Goal: Task Accomplishment & Management: Manage account settings

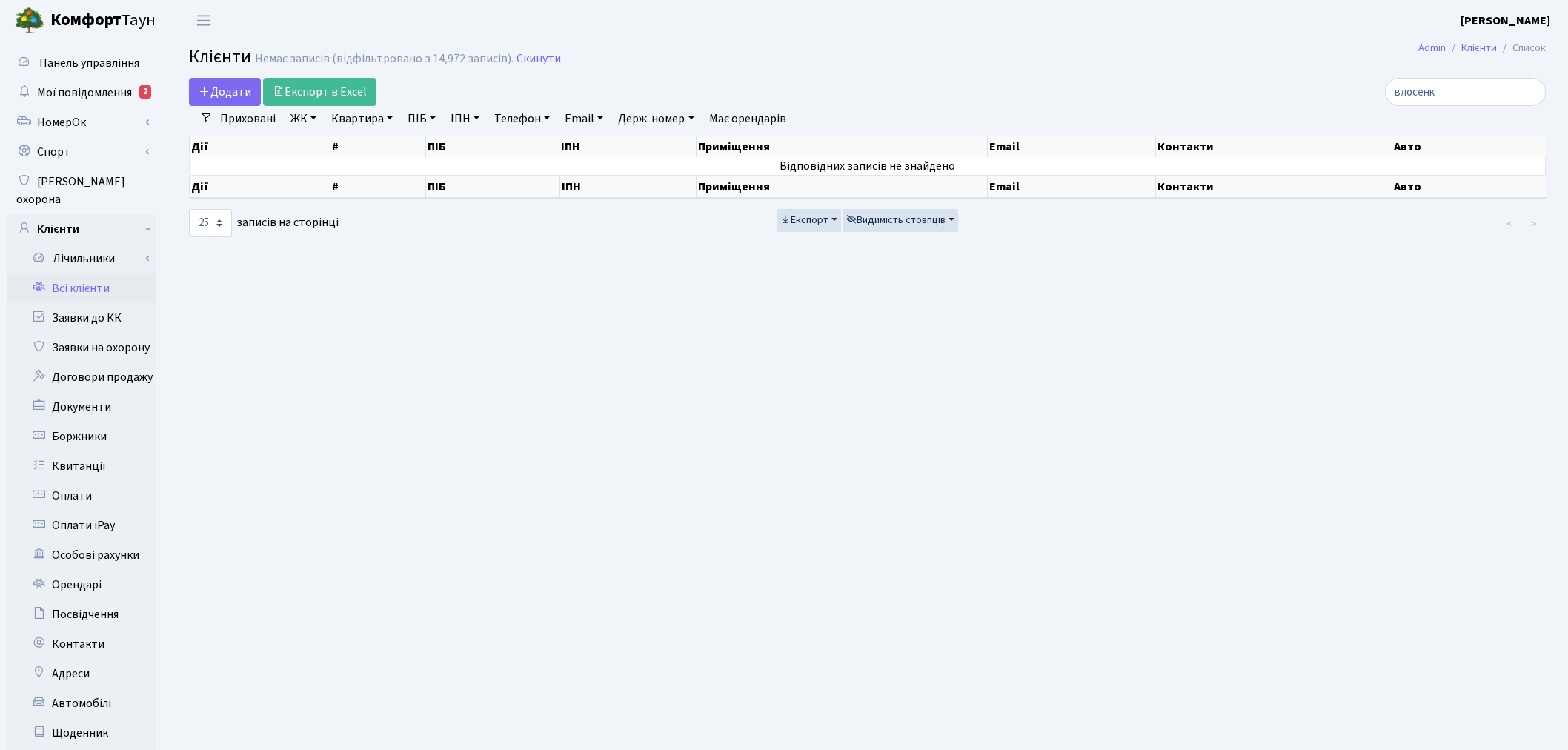
select select "25"
click at [534, 52] on link "Скинути" at bounding box center [539, 59] width 44 height 15
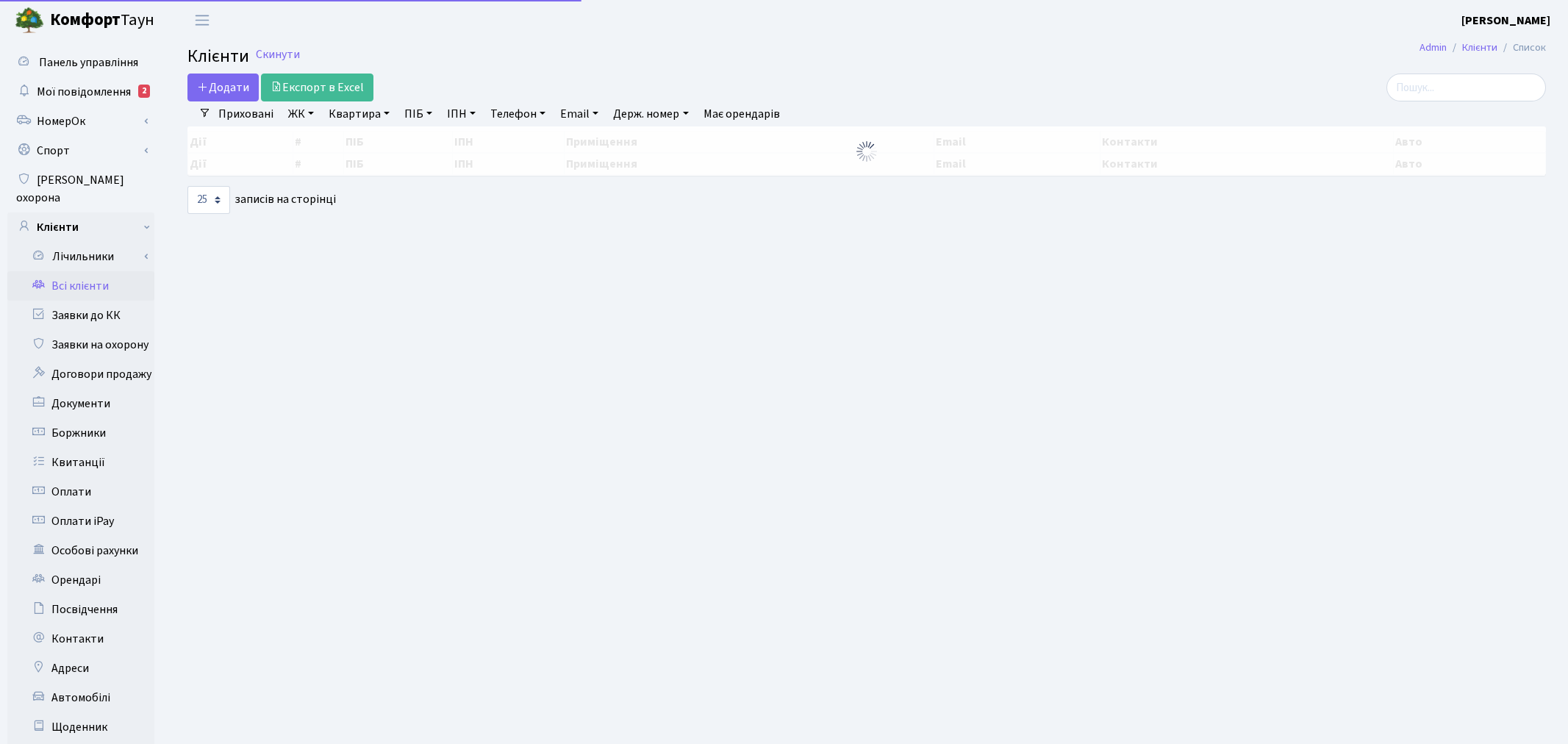
select select "25"
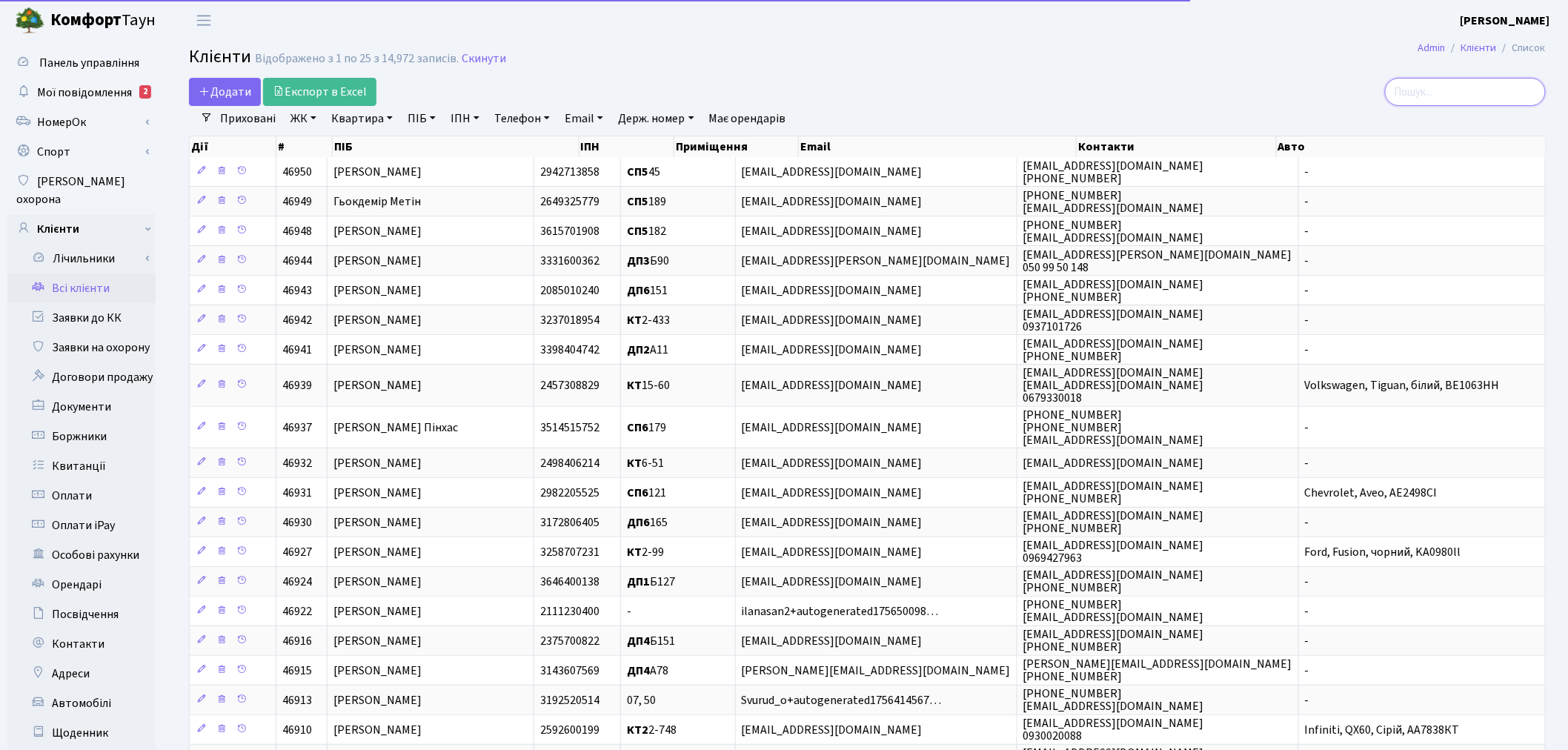
drag, startPoint x: 0, startPoint y: 0, endPoint x: 1423, endPoint y: 91, distance: 1425.9
click at [1423, 91] on input "search" at bounding box center [1465, 91] width 161 height 28
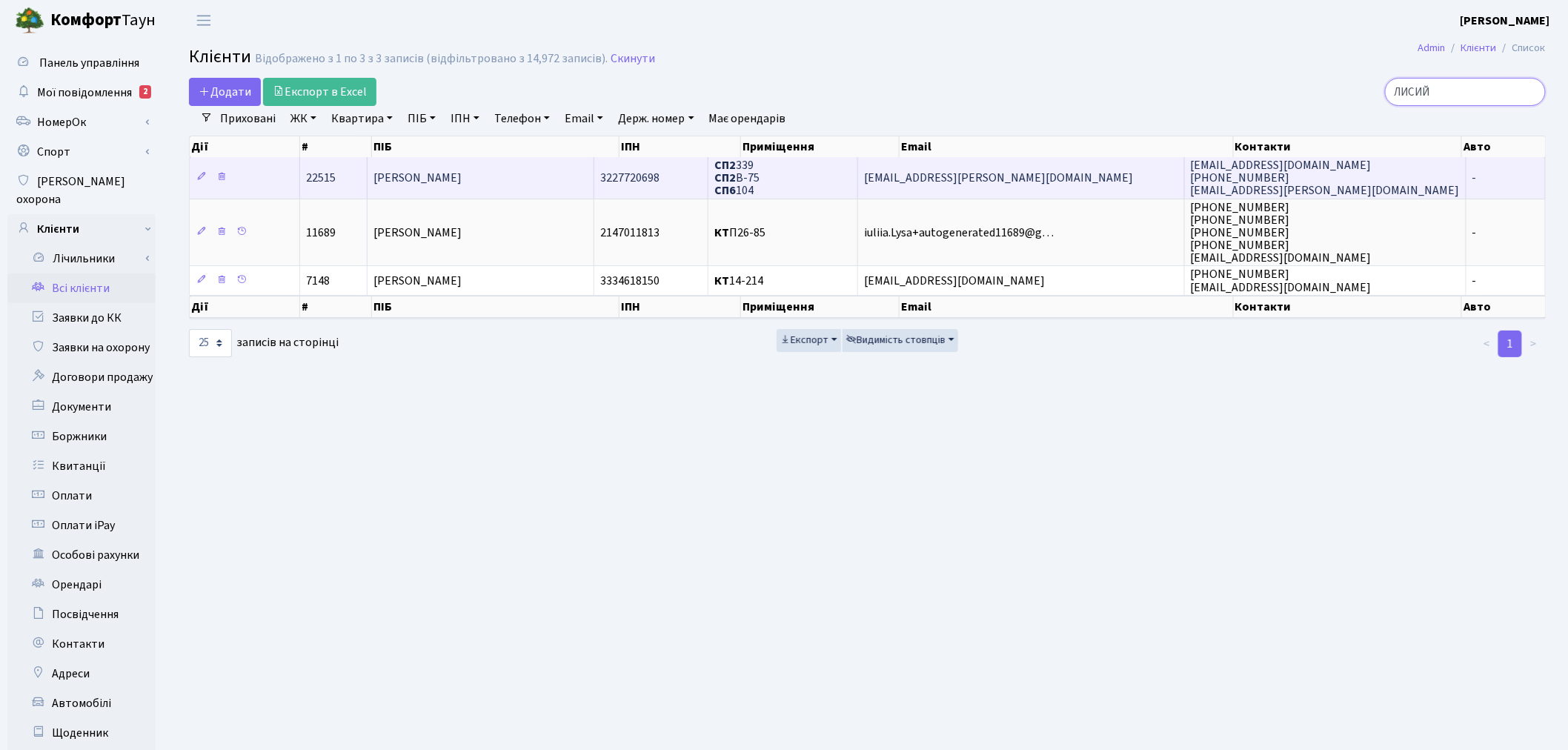
type input "ЛИСИЙ"
click at [1019, 169] on span "Lysyy.Sergiy@gmail.com" at bounding box center [998, 177] width 269 height 16
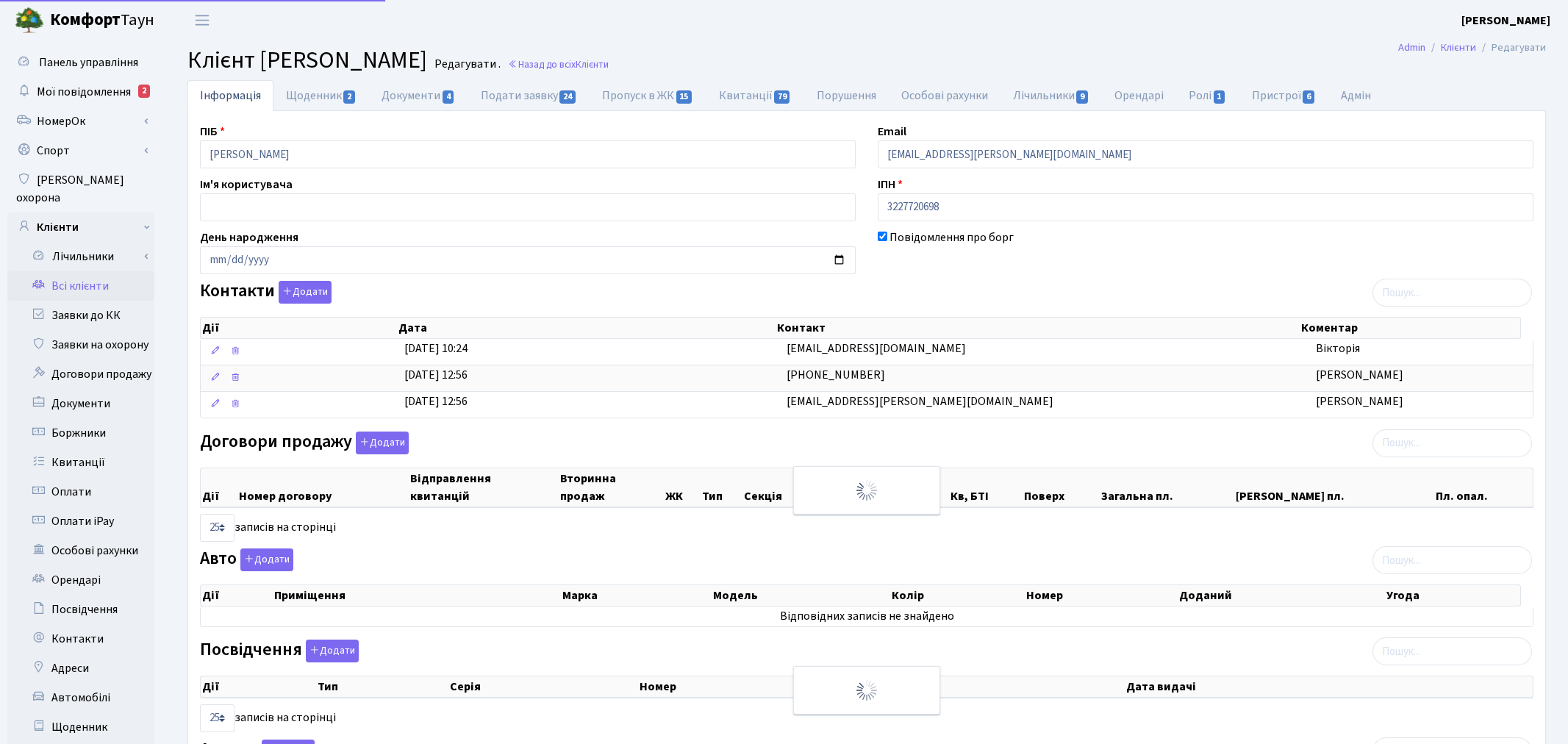
select select "25"
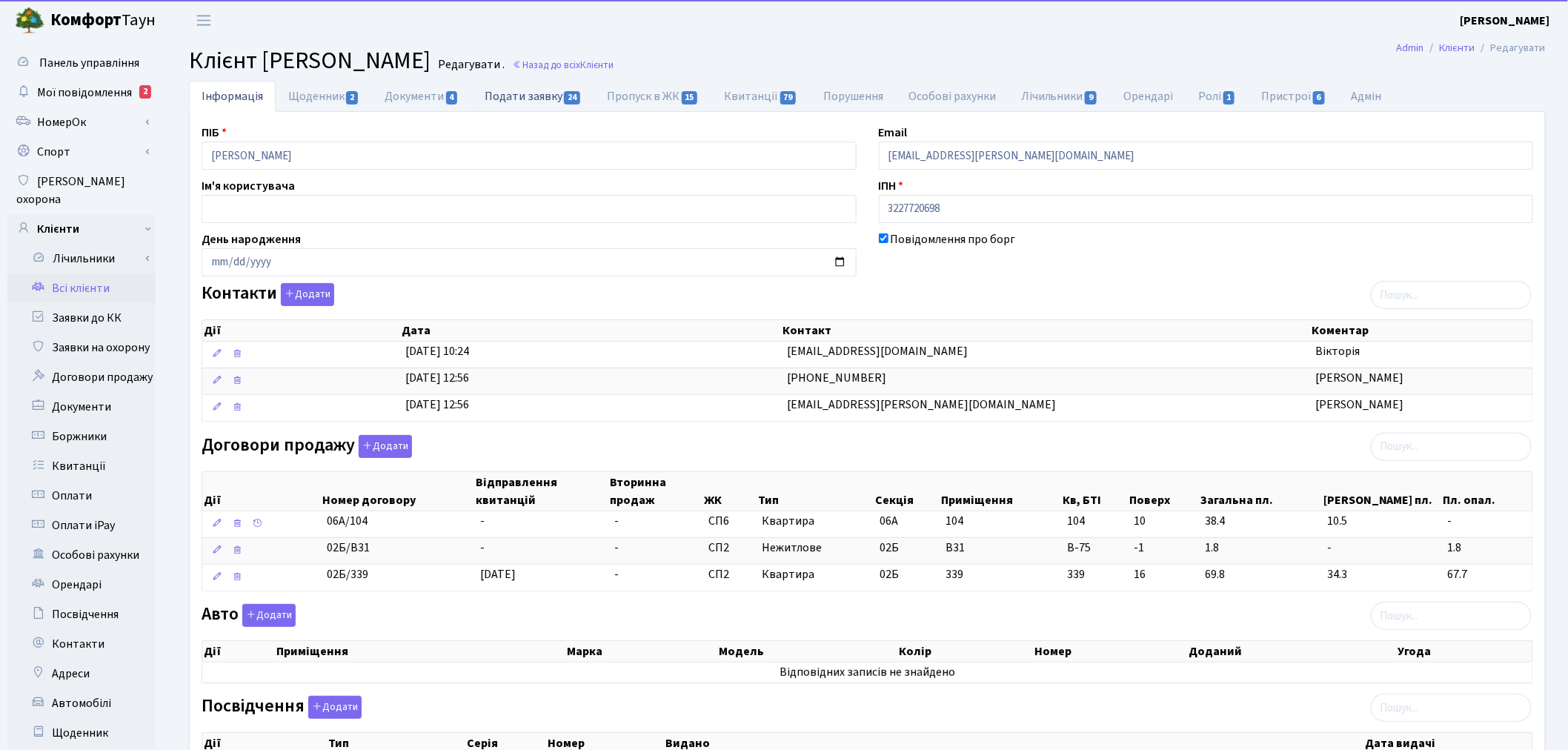
click at [529, 97] on link "Подати заявку 24" at bounding box center [533, 96] width 122 height 30
select select "25"
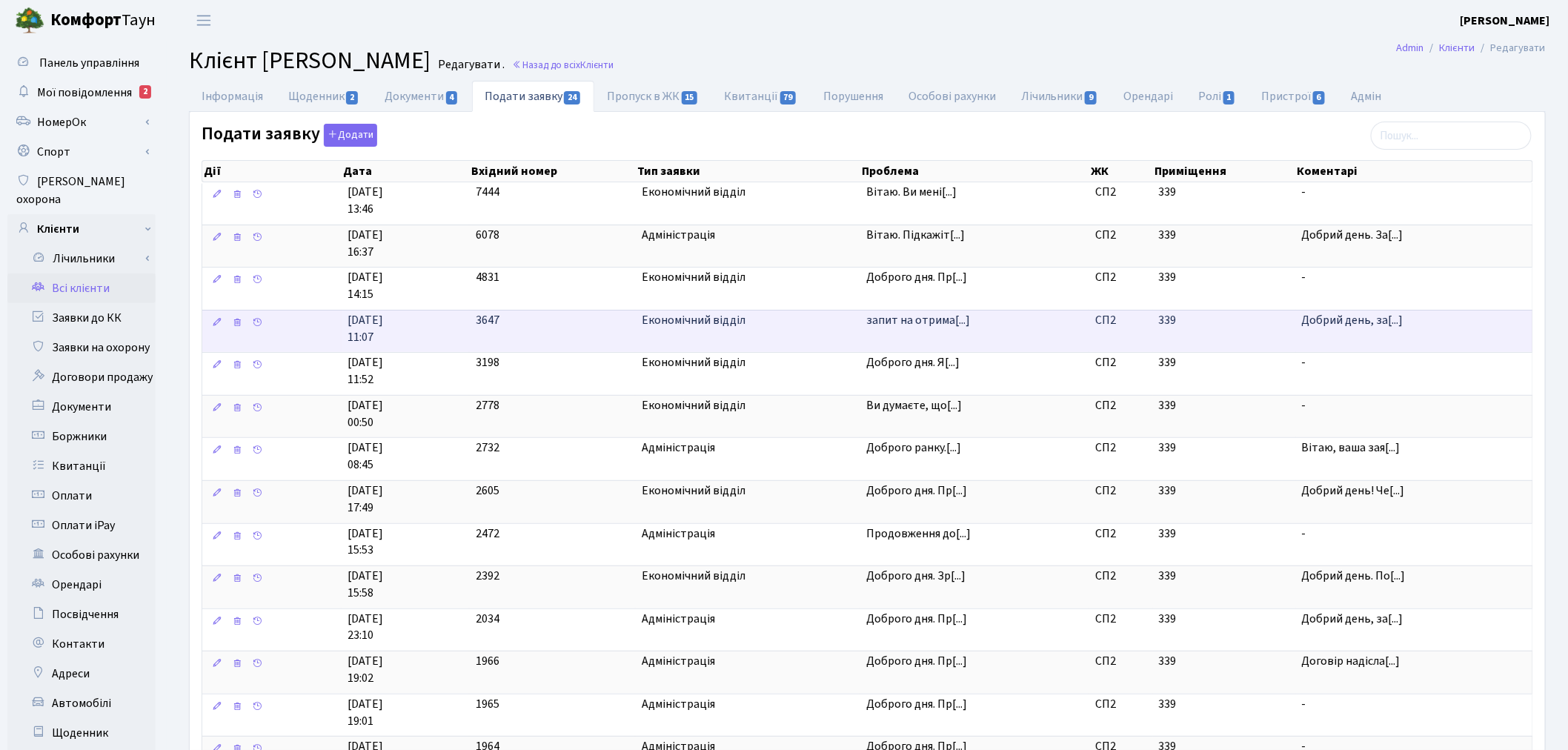
click at [401, 331] on span "13.05.2025 11:07" at bounding box center [405, 329] width 116 height 34
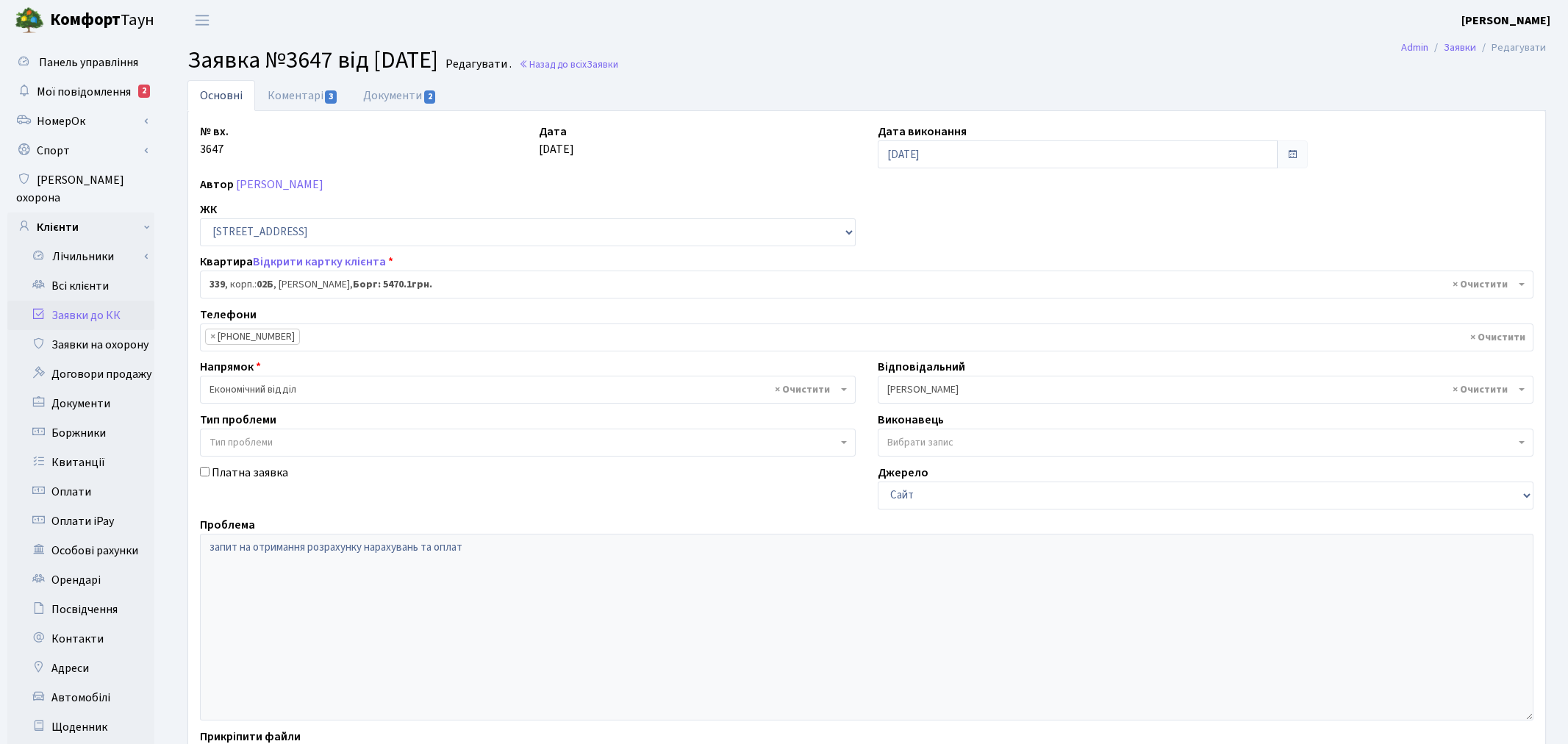
select select "20589"
click at [321, 96] on link "Коментарі 3" at bounding box center [303, 95] width 96 height 30
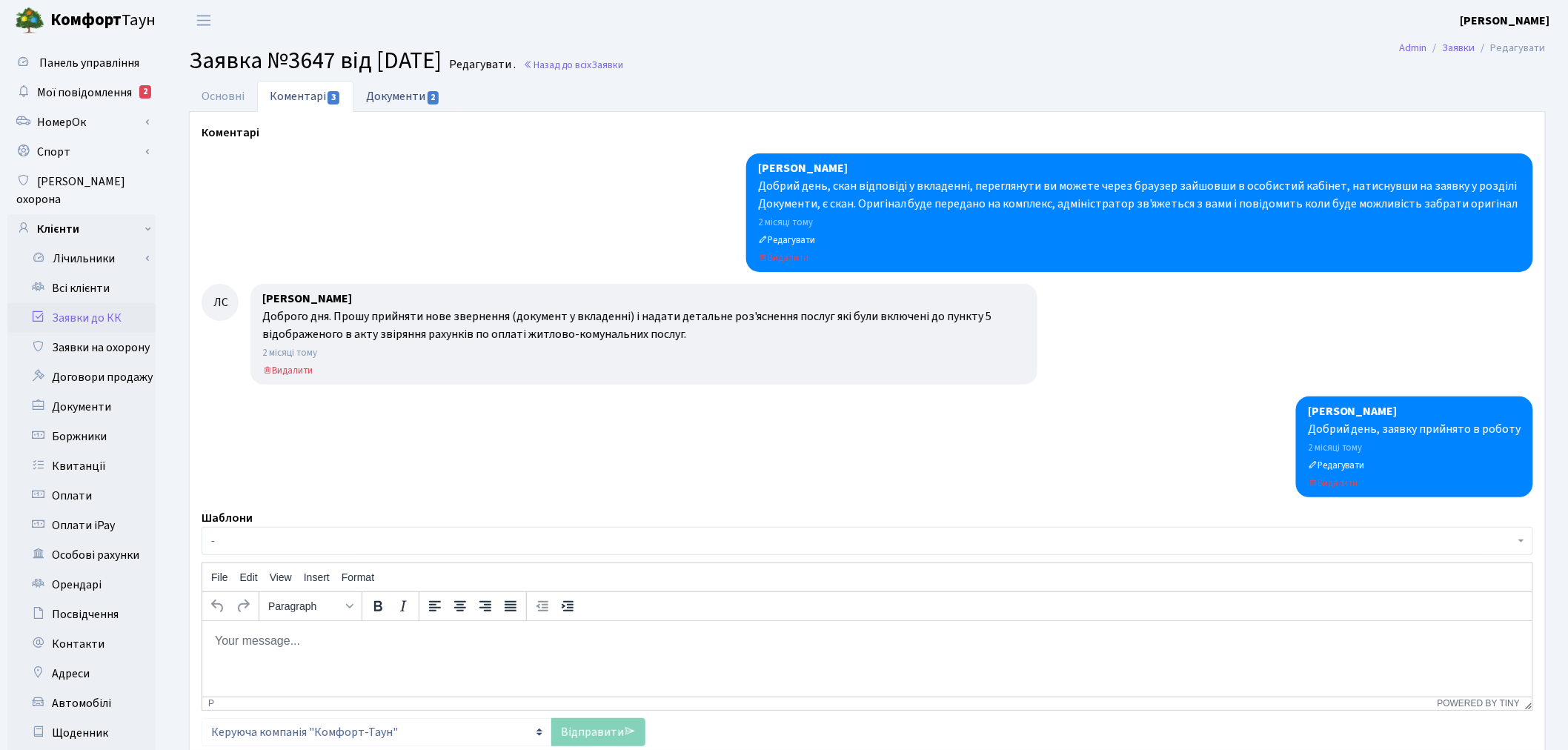
click at [398, 97] on link "Документи 2" at bounding box center [402, 96] width 100 height 30
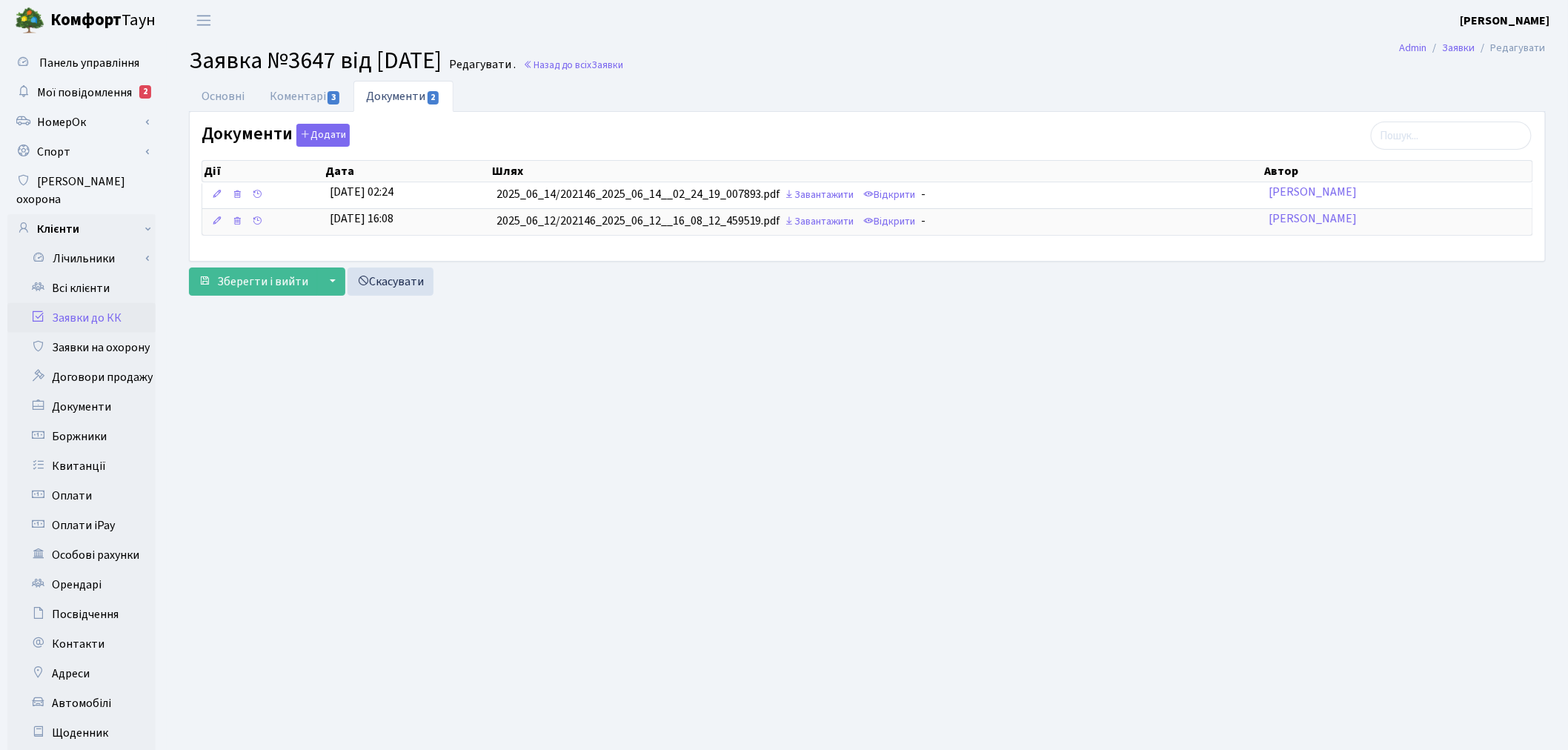
click at [131, 12] on span "Комфорт Таун" at bounding box center [103, 20] width 105 height 25
click at [92, 689] on link "Автомобілі" at bounding box center [81, 704] width 148 height 30
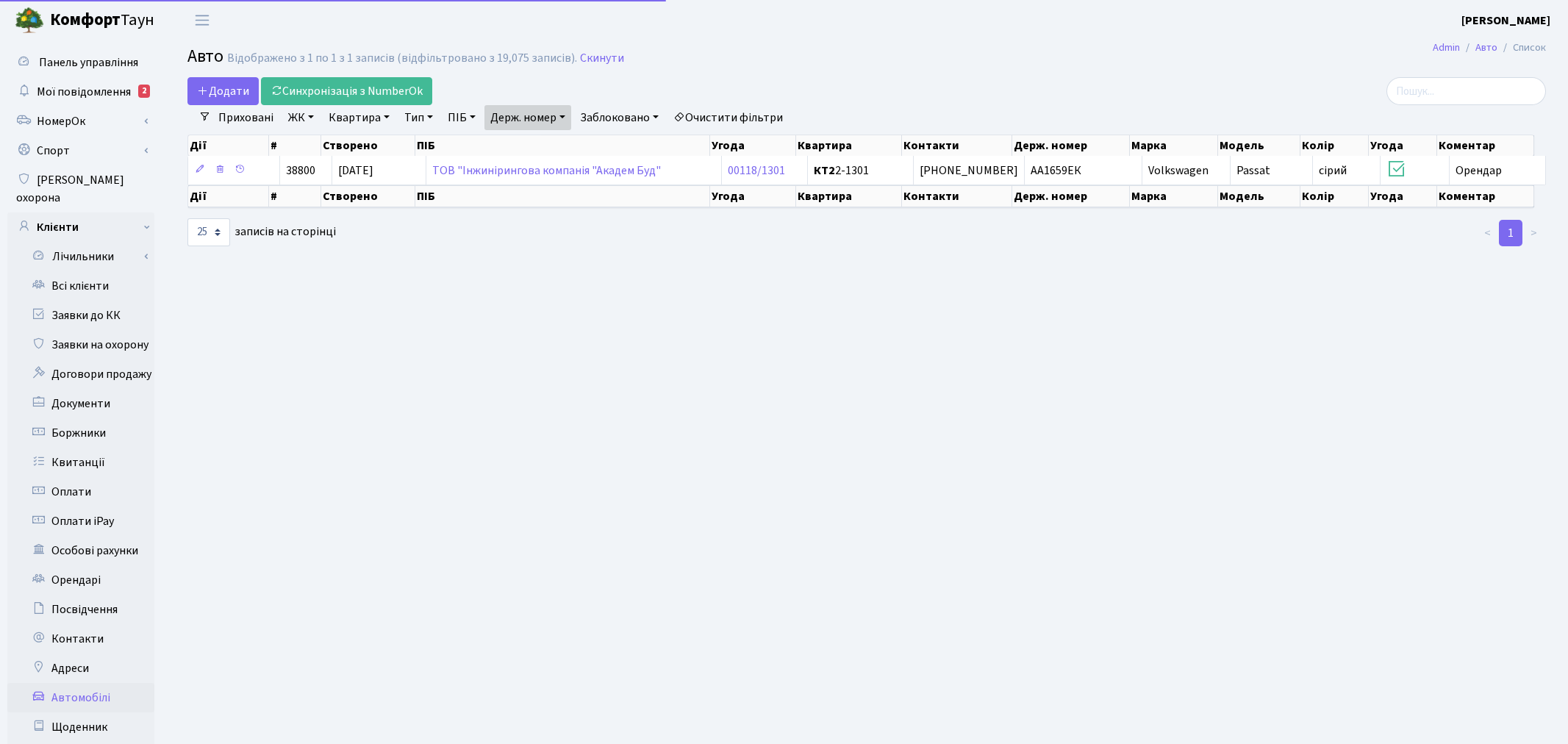
select select "25"
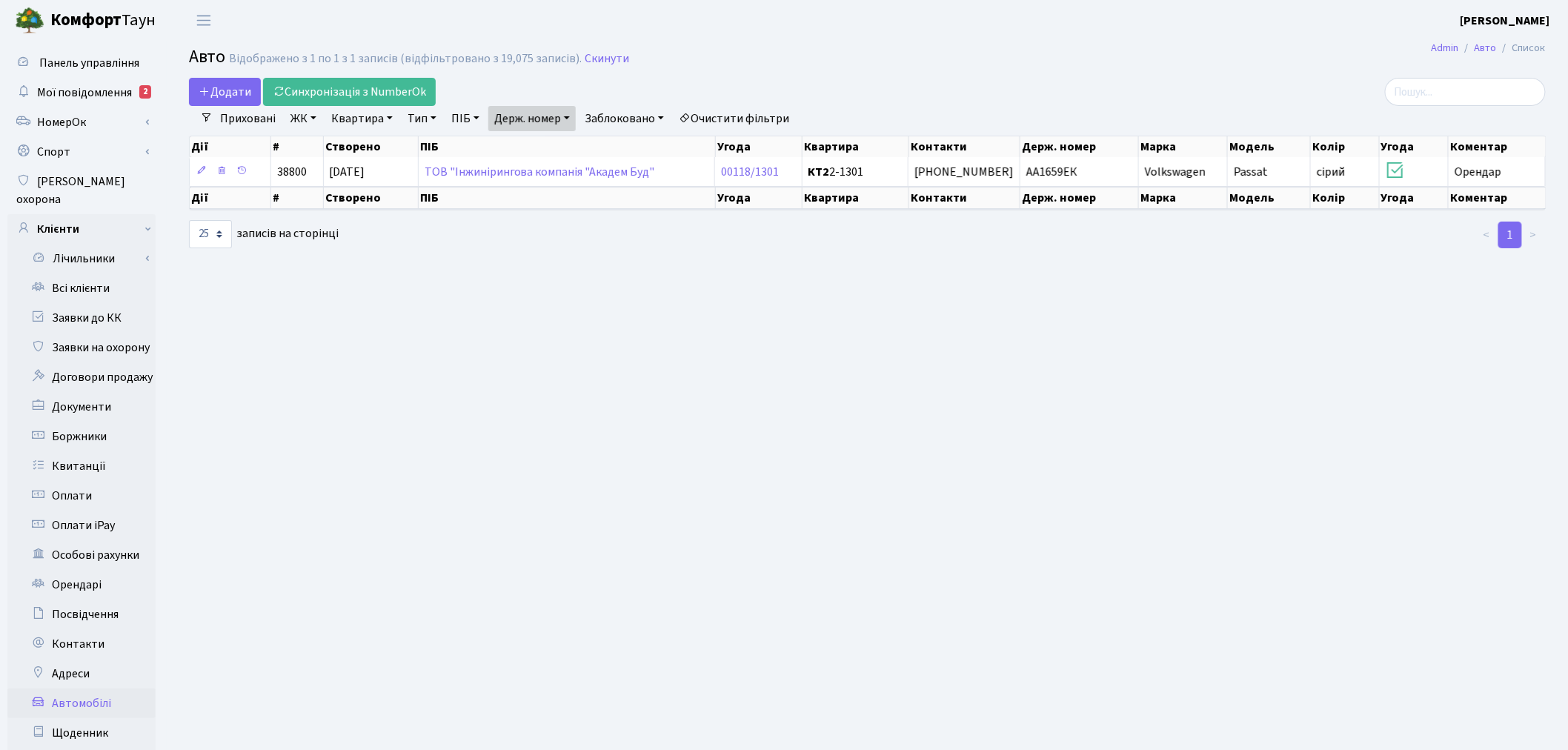
click at [513, 122] on link "Держ. номер" at bounding box center [532, 119] width 87 height 25
click at [551, 144] on input "1659" at bounding box center [533, 147] width 87 height 28
type input "3633"
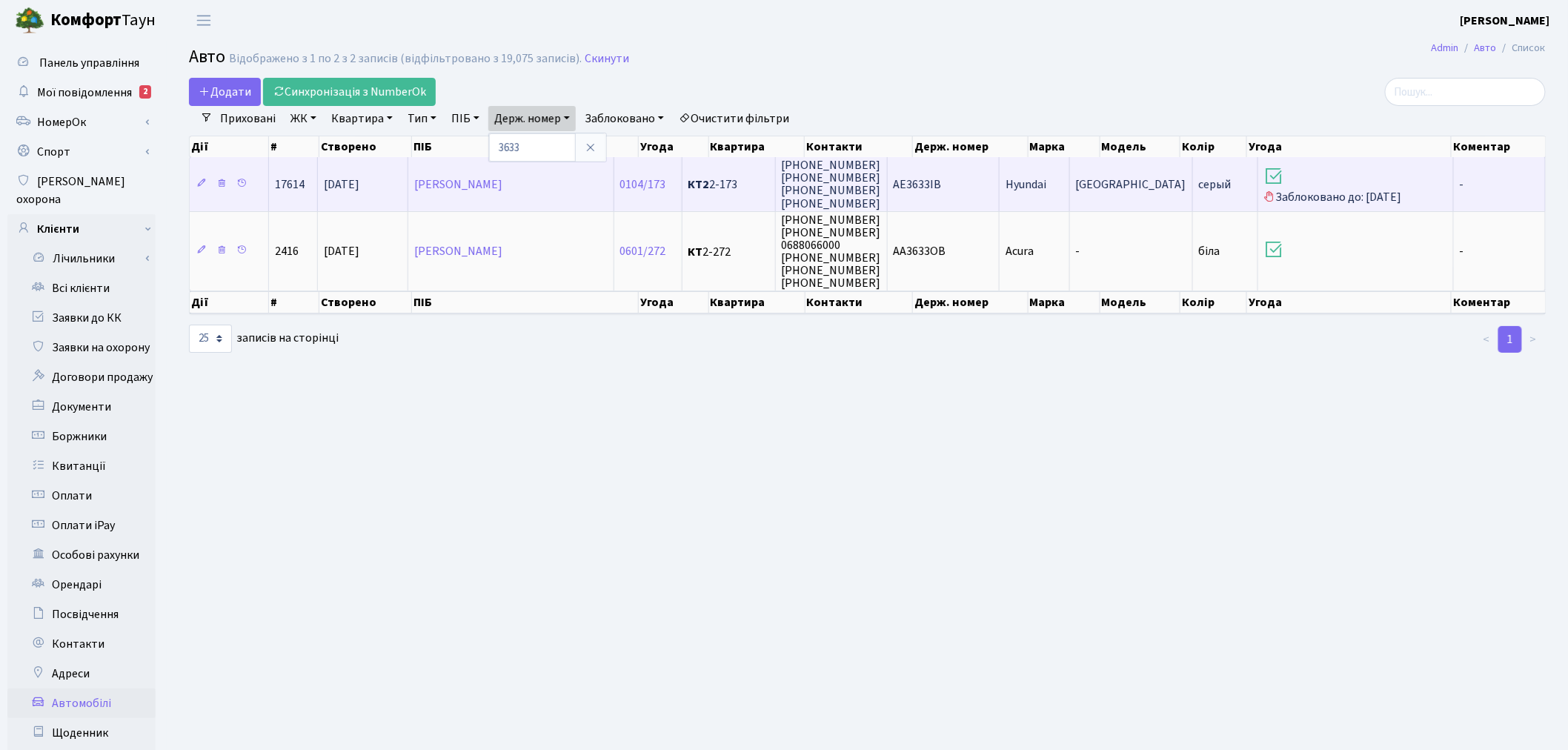
click at [962, 195] on td "АЕ3633ІВ" at bounding box center [944, 183] width 112 height 53
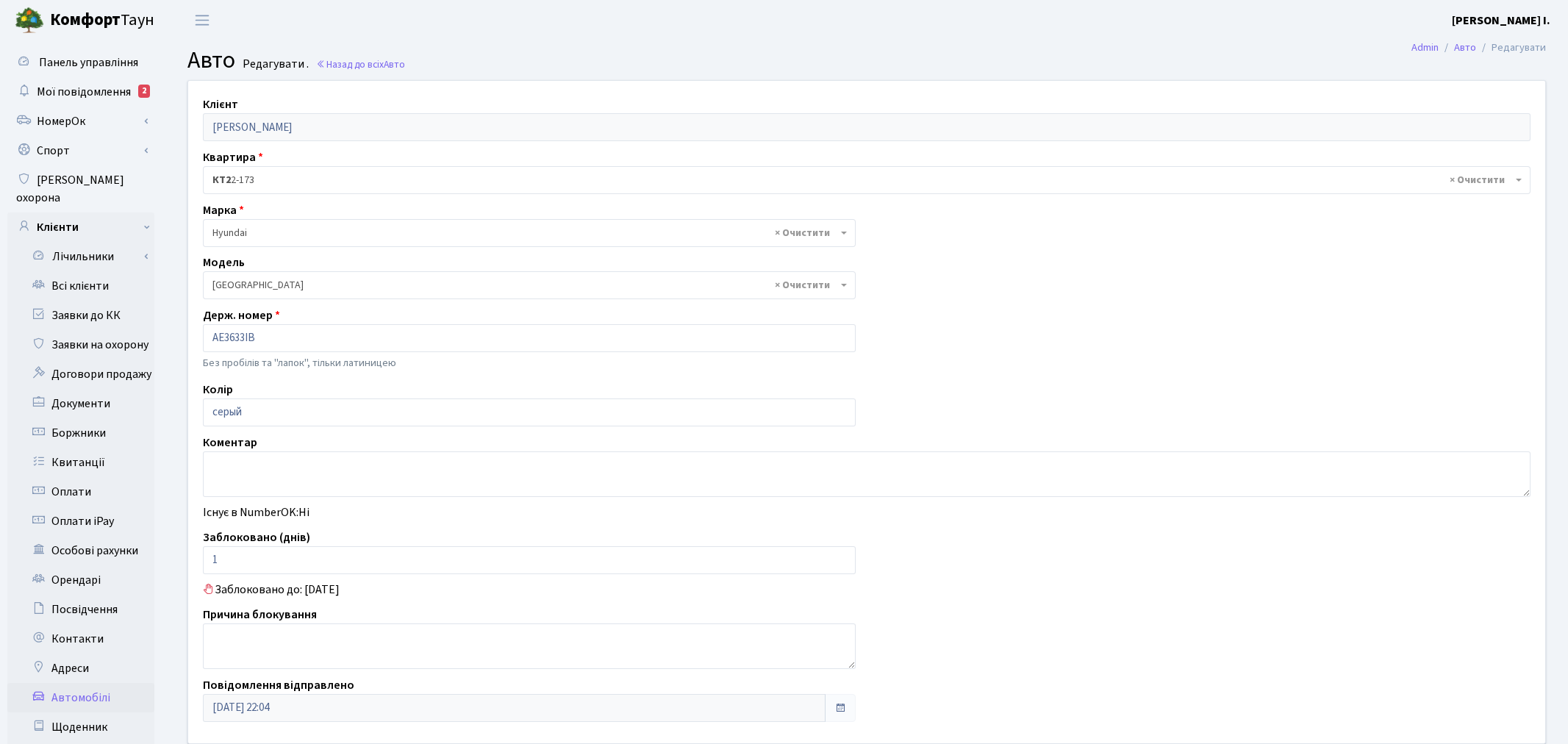
select select "1040"
drag, startPoint x: 231, startPoint y: 558, endPoint x: 206, endPoint y: 558, distance: 25.0
click at [206, 558] on input "1" at bounding box center [526, 560] width 647 height 28
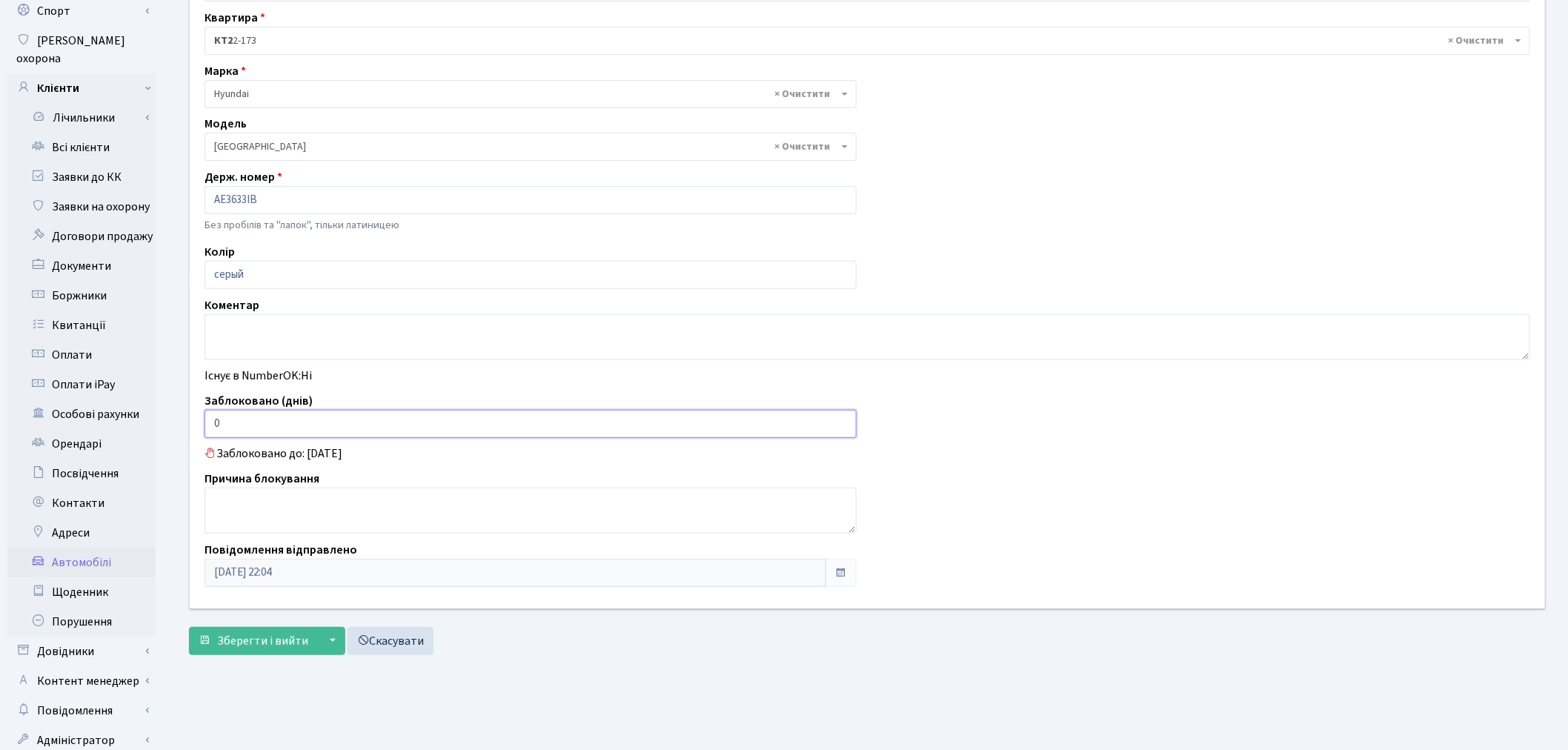
scroll to position [172, 0]
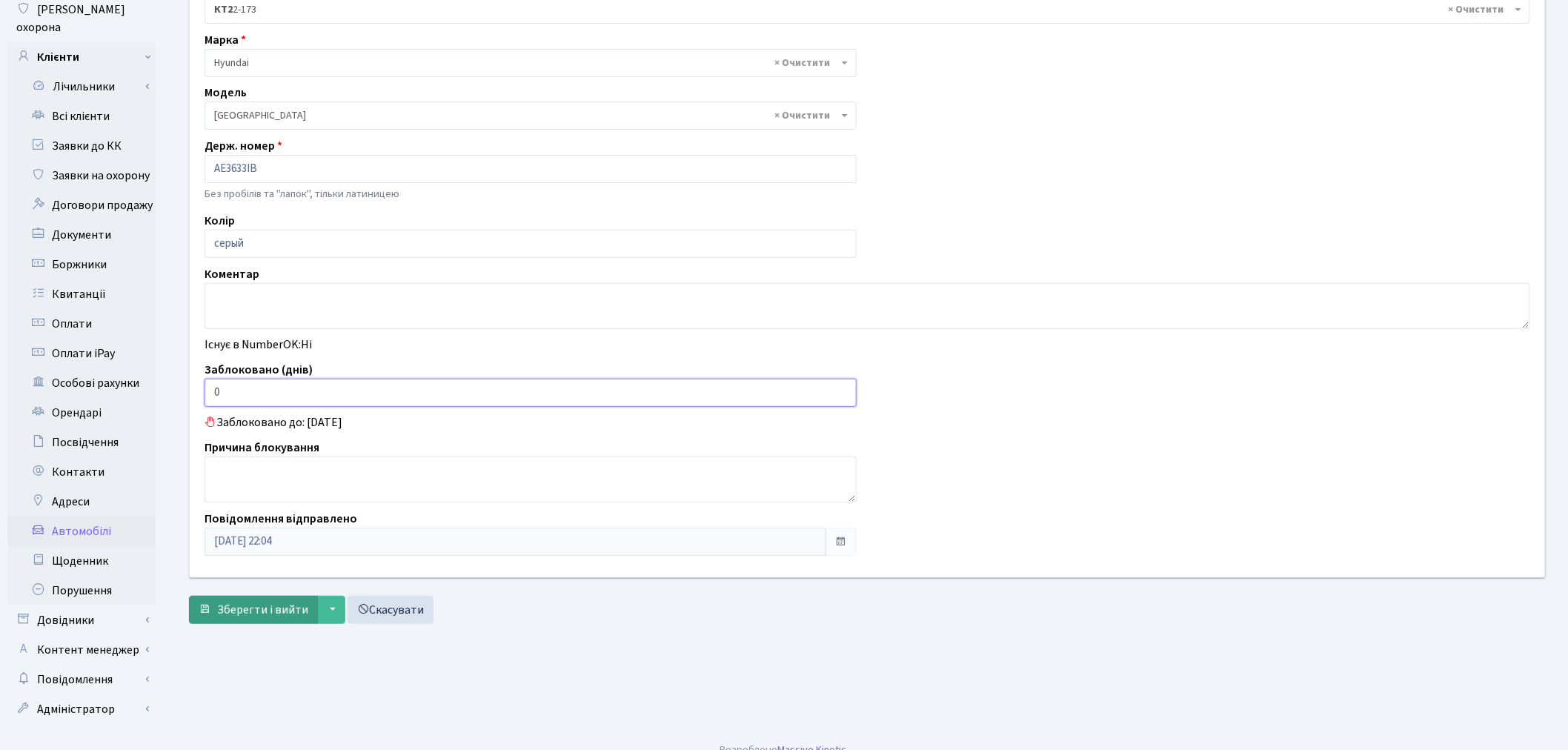
type input "0"
click at [229, 616] on span "Зберегти і вийти" at bounding box center [262, 610] width 91 height 16
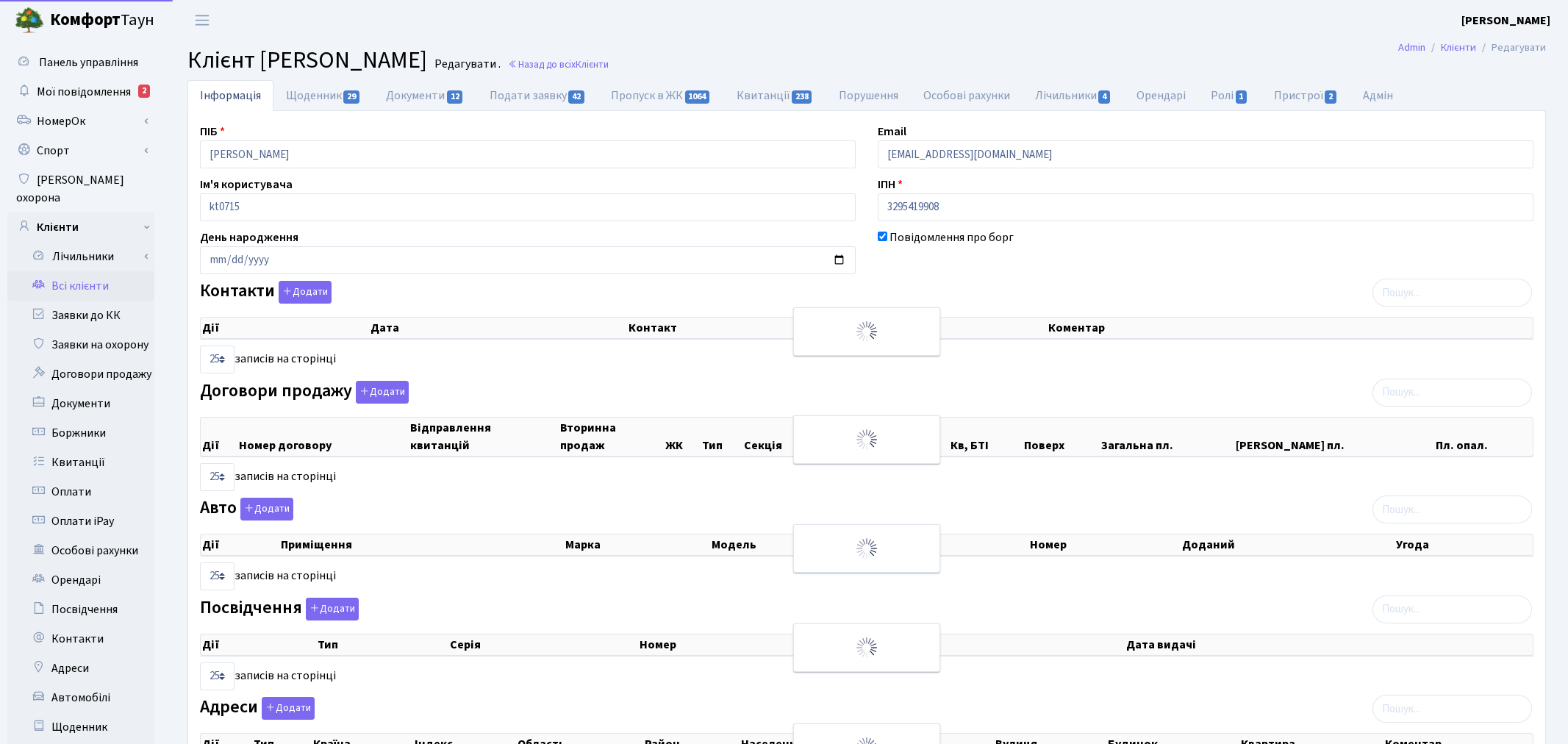
select select "25"
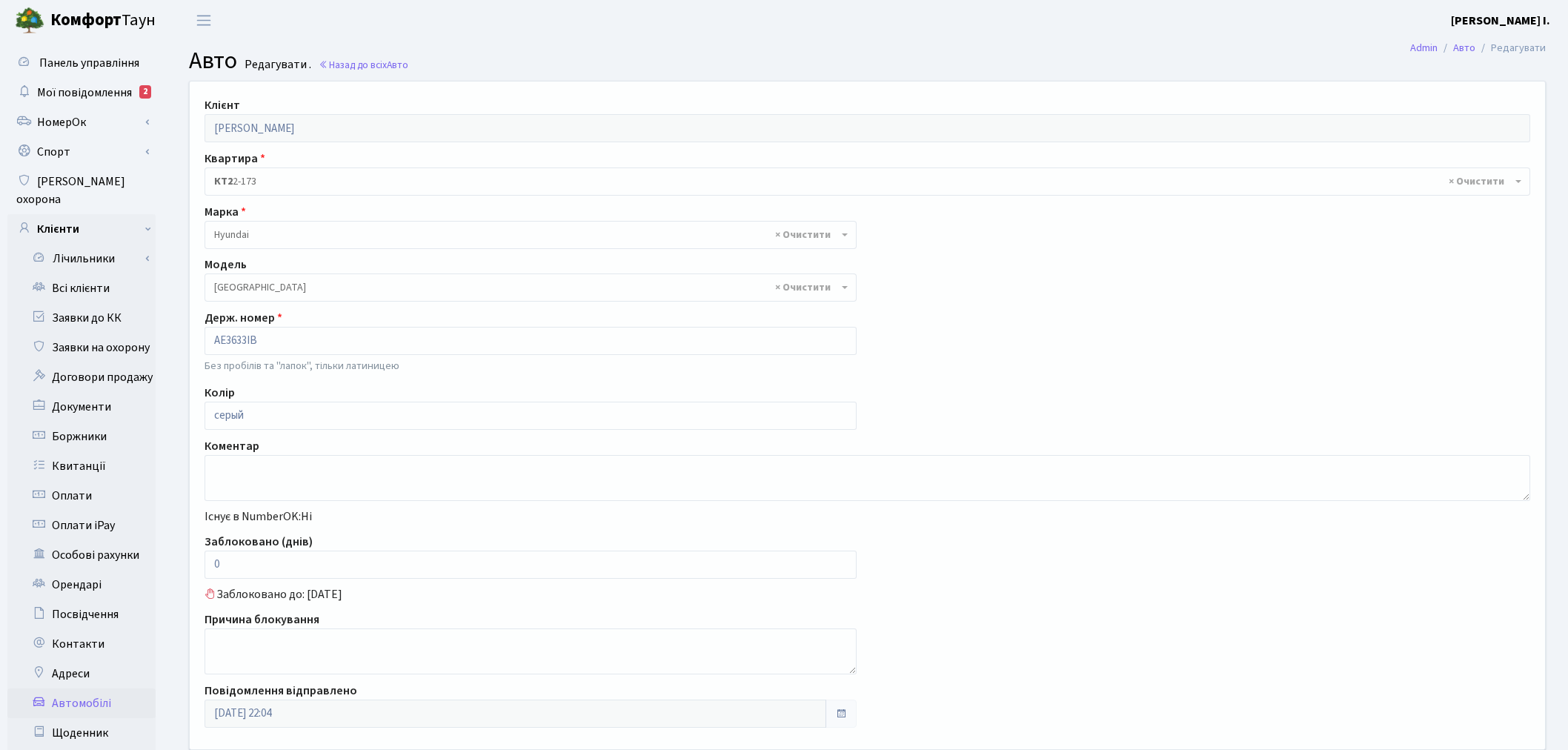
select select "1040"
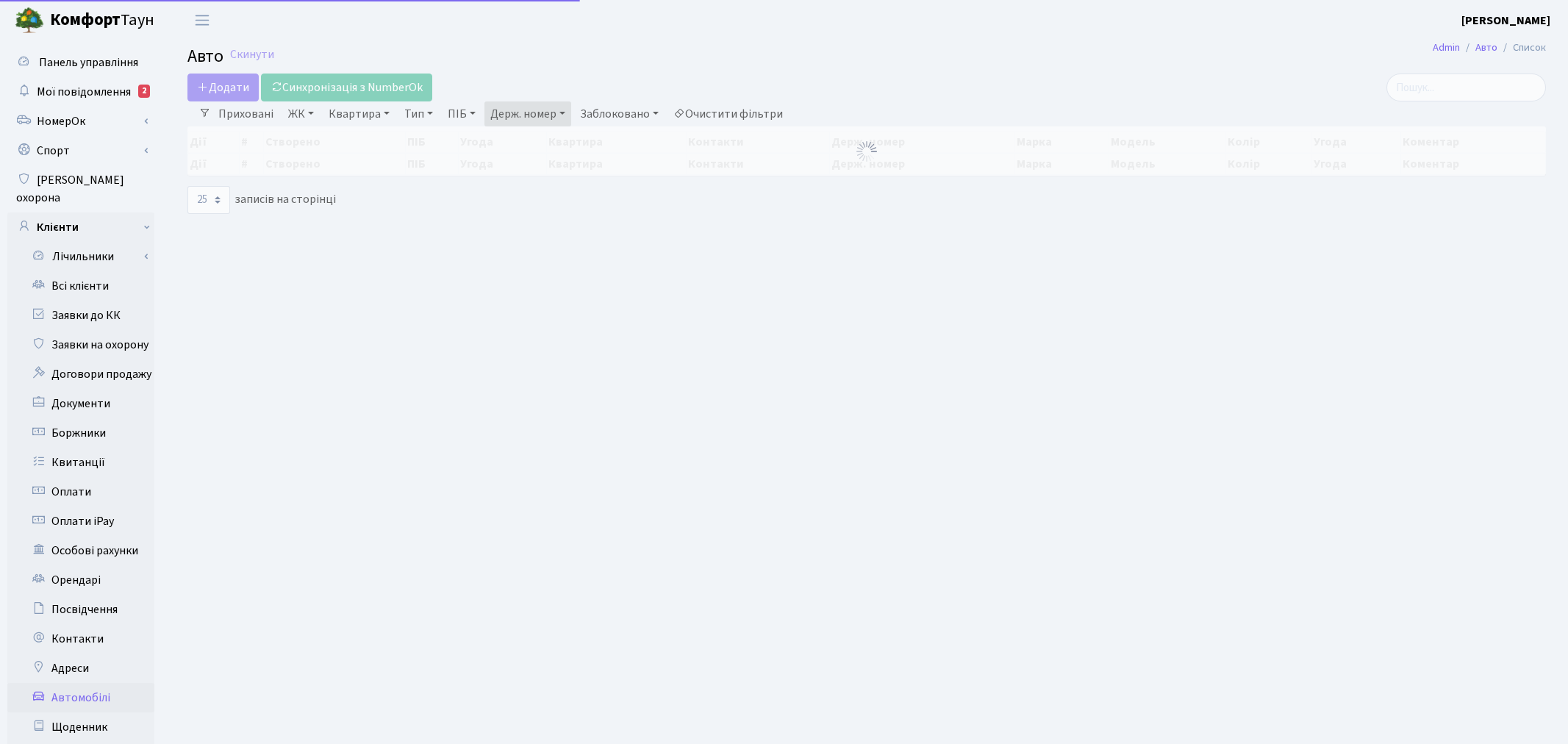
select select "25"
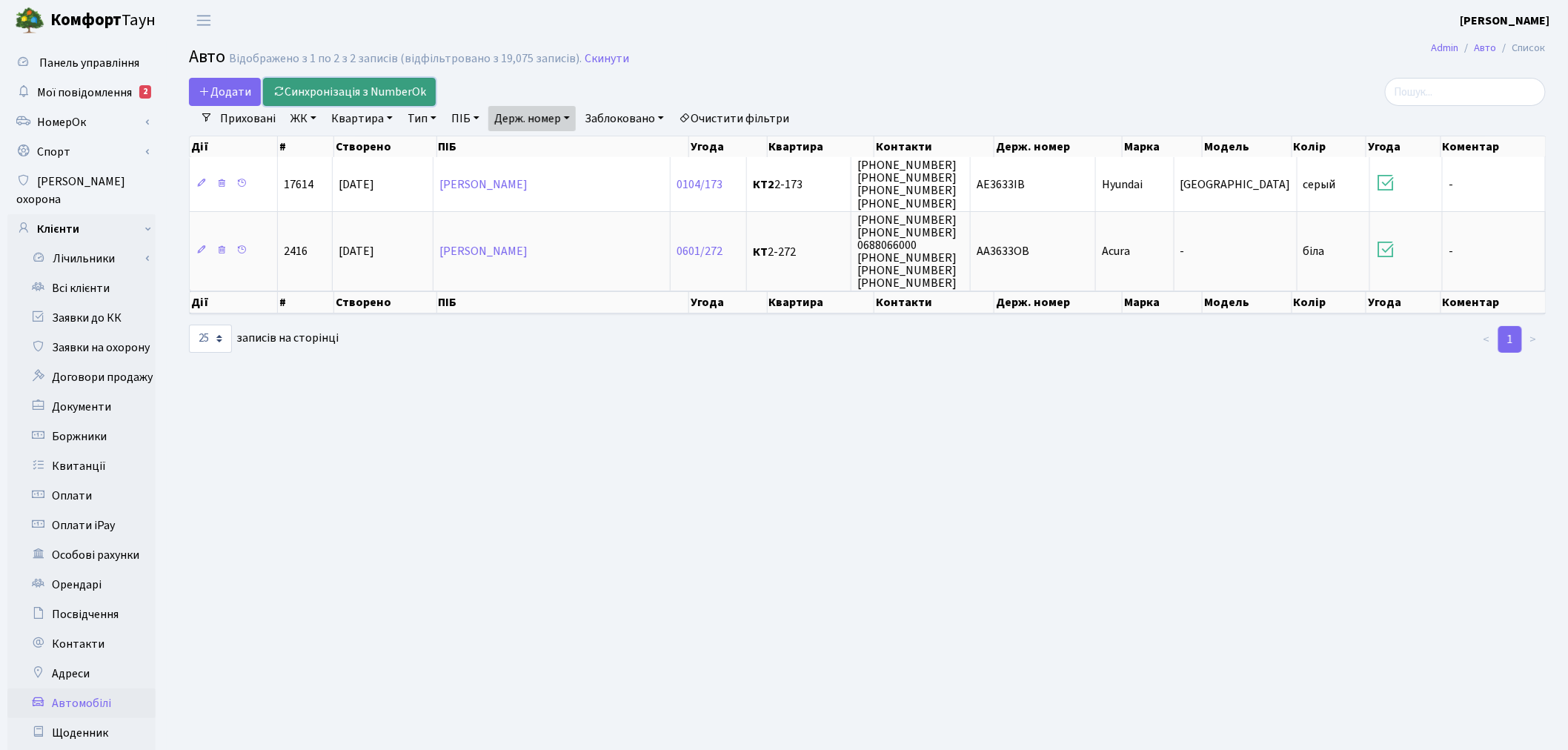
click at [341, 87] on link "Синхронізація з NumberOk" at bounding box center [349, 91] width 173 height 28
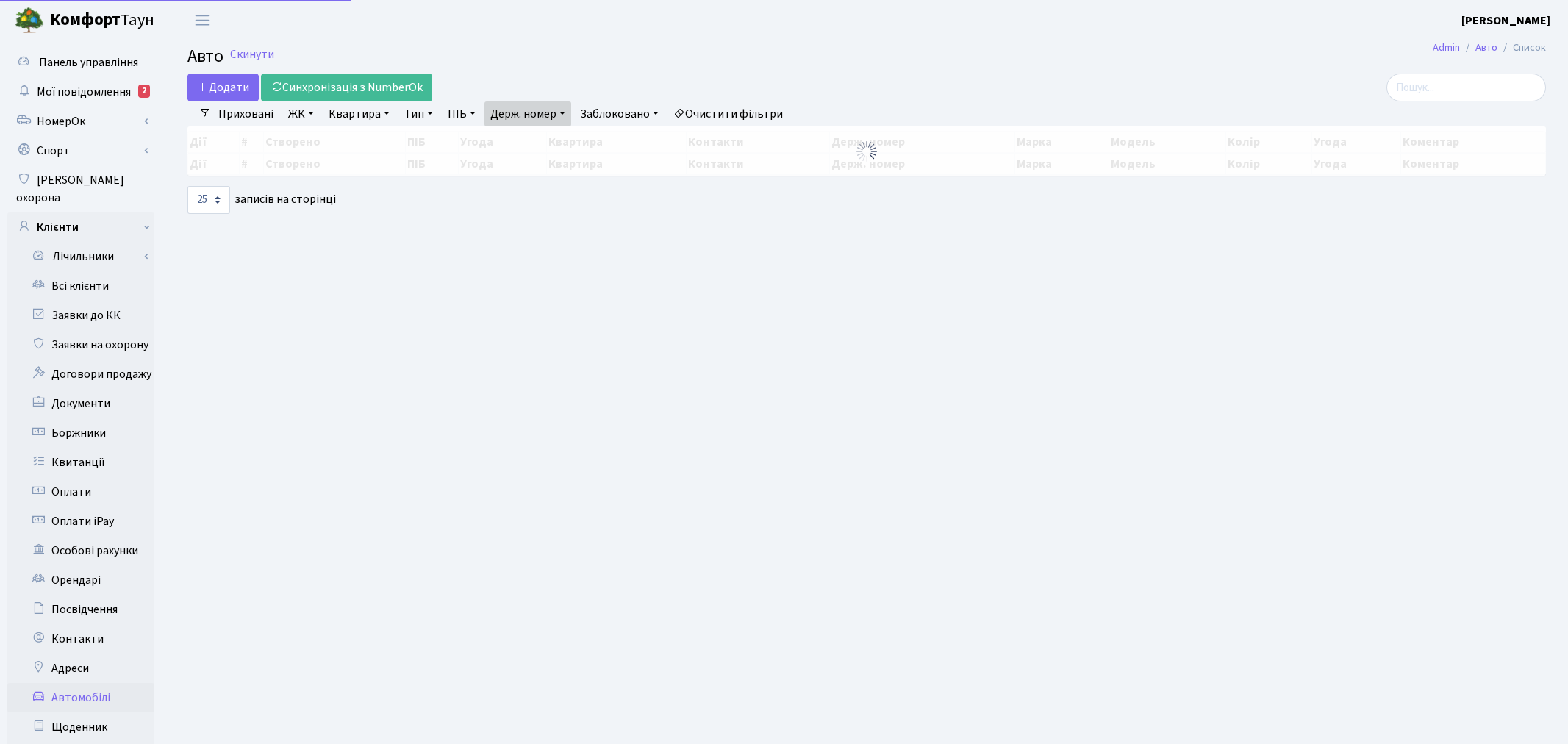
select select "25"
